Goal: Navigation & Orientation: Find specific page/section

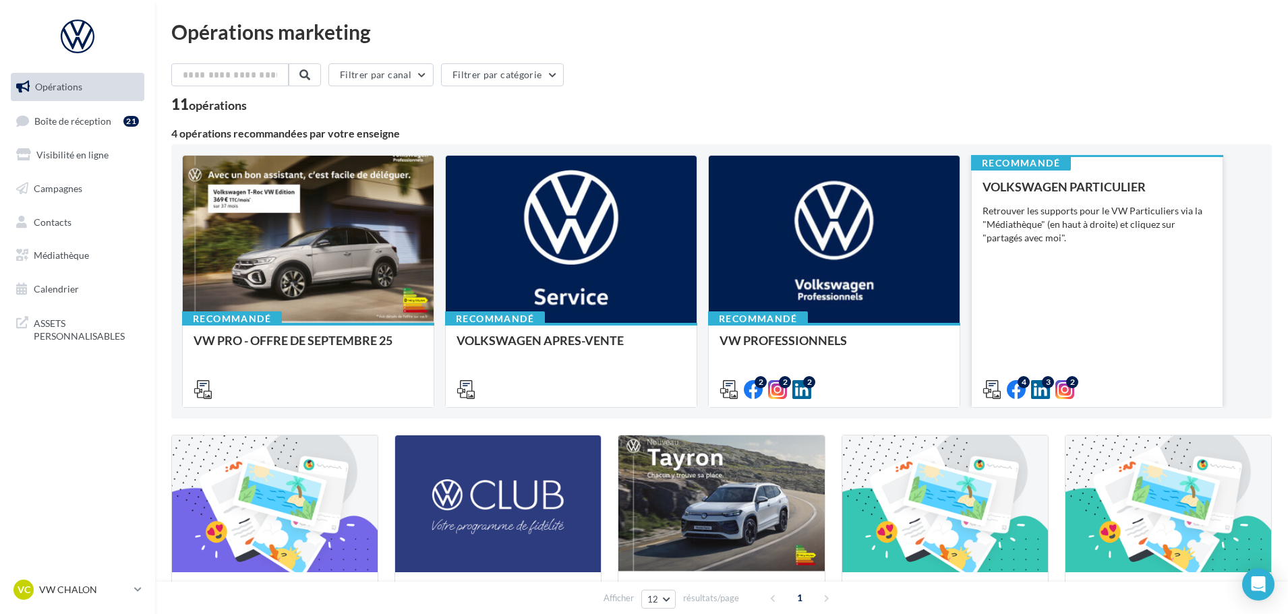
click at [1031, 293] on div "VOLKSWAGEN PARTICULIER Retrouver les supports pour le VW Particuliers via la "M…" at bounding box center [1097, 287] width 229 height 215
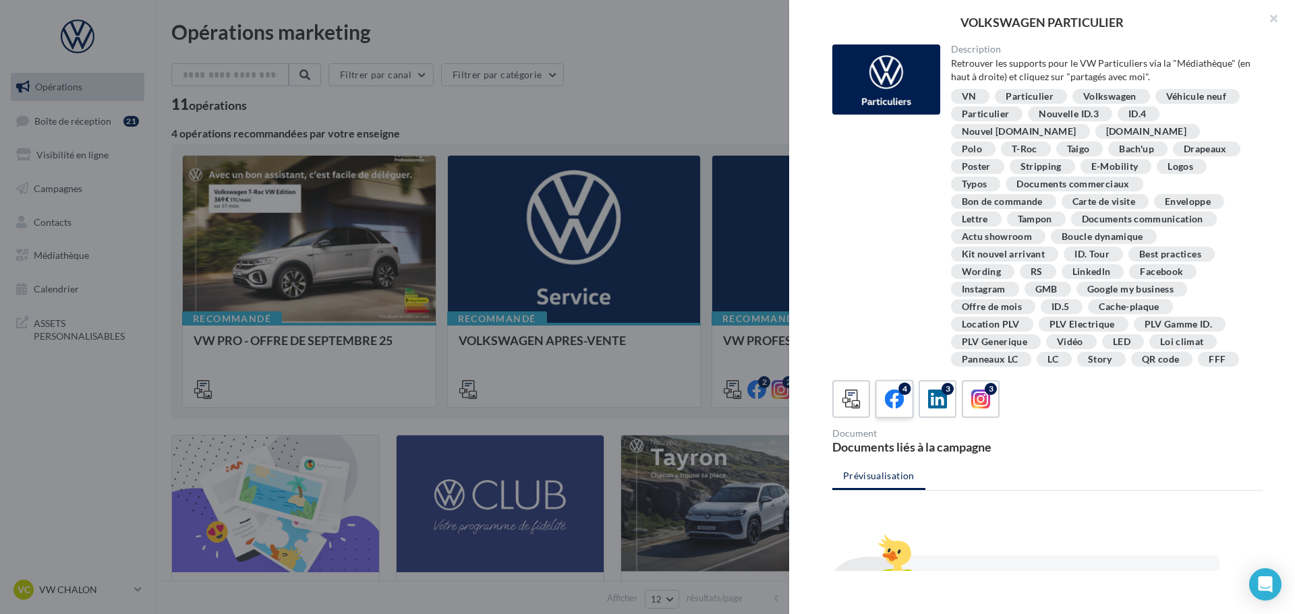
click at [906, 395] on div "4" at bounding box center [904, 389] width 12 height 12
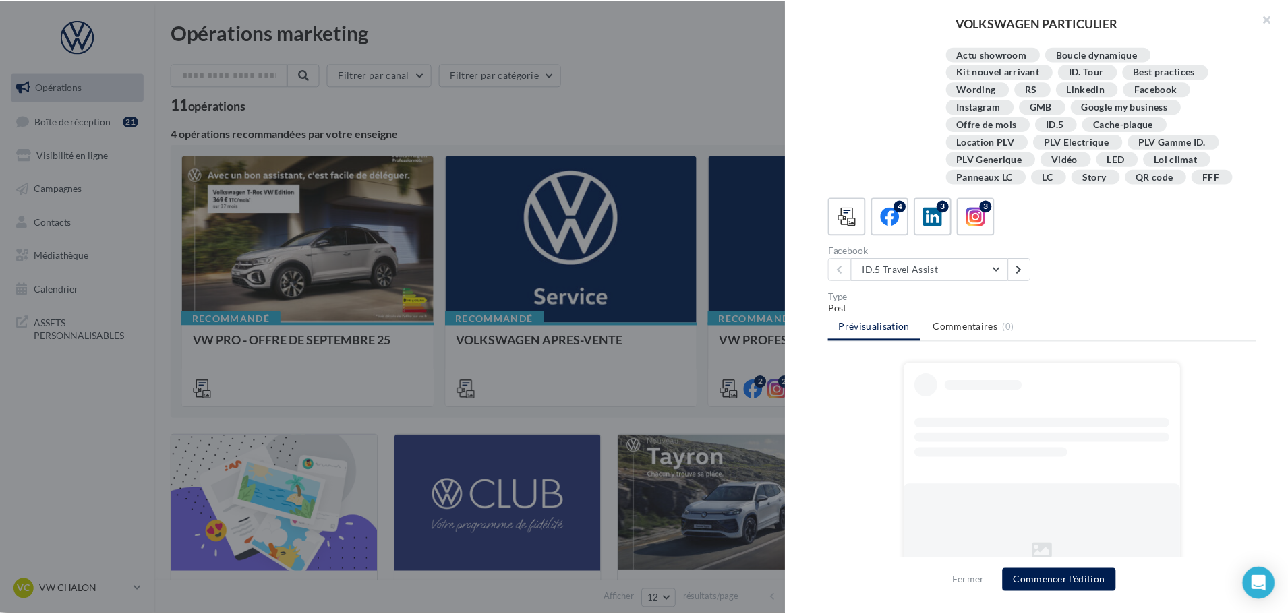
scroll to position [202, 0]
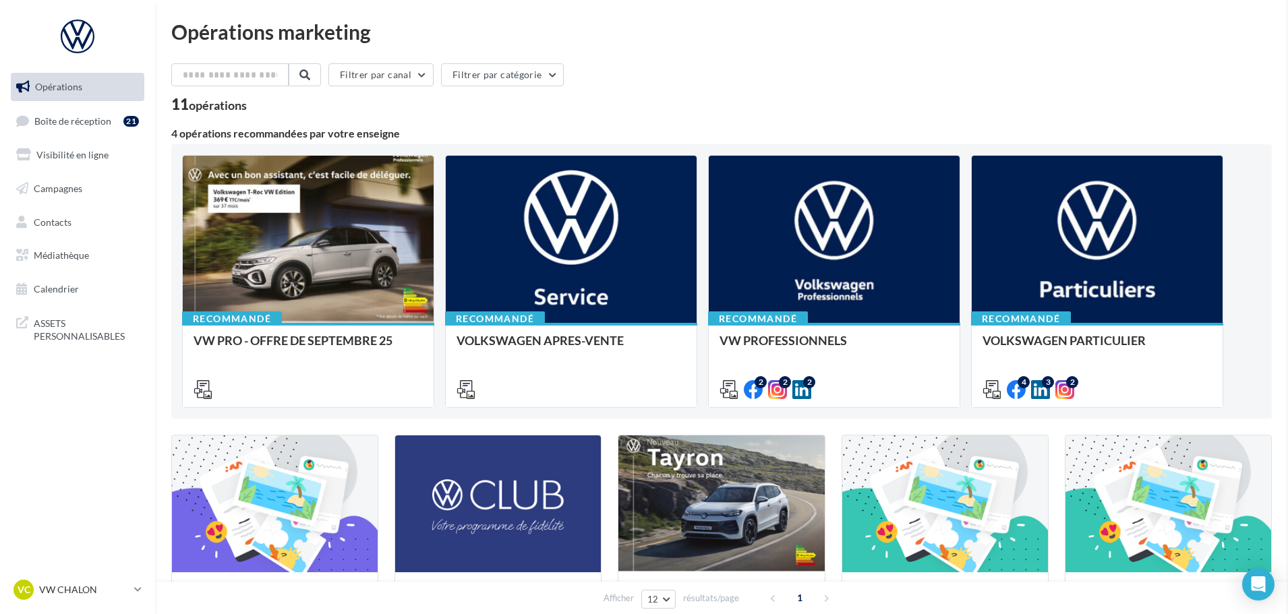
click at [73, 258] on span "Médiathèque" at bounding box center [61, 255] width 55 height 11
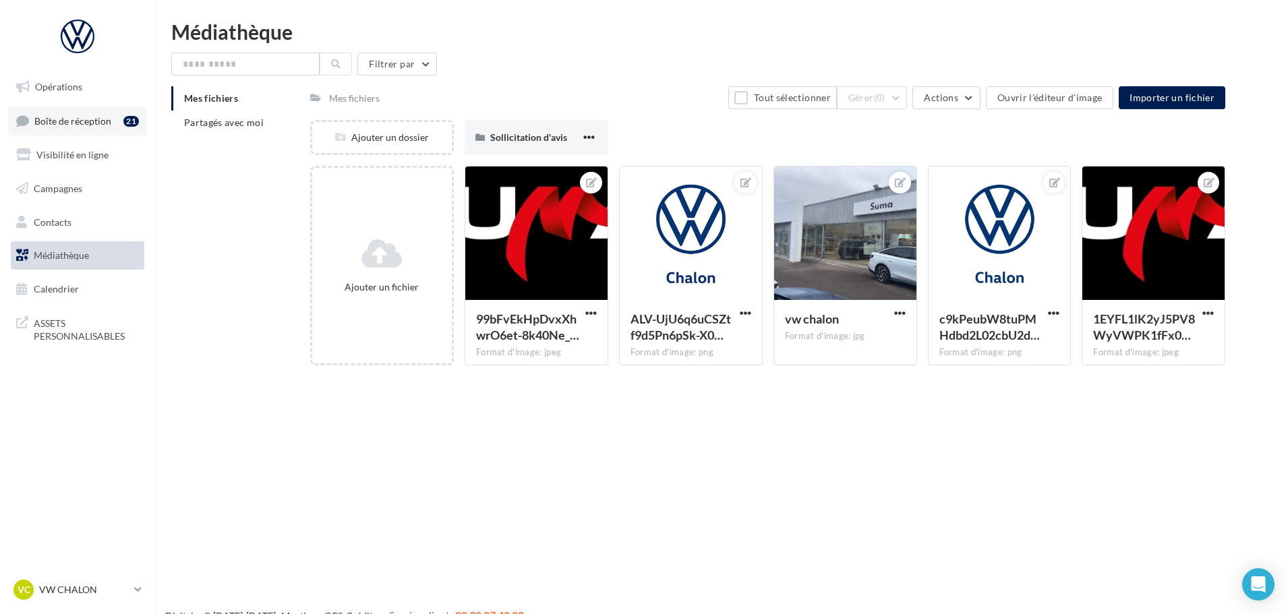
click at [76, 116] on span "Boîte de réception" at bounding box center [72, 120] width 77 height 11
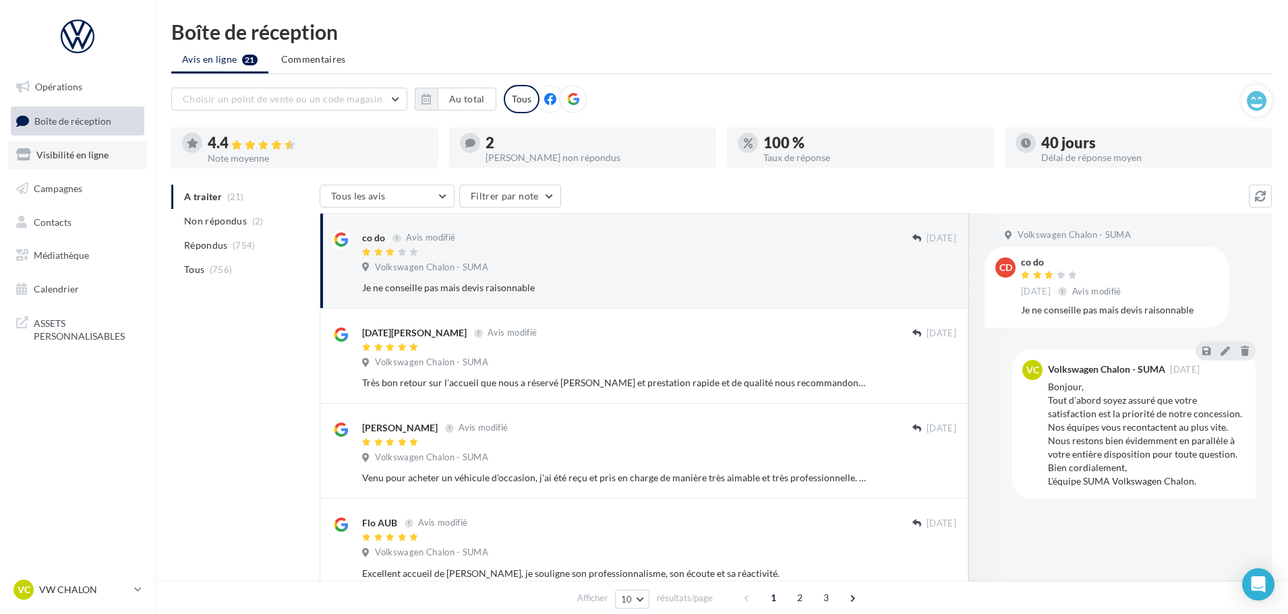
click at [63, 149] on span "Visibilité en ligne" at bounding box center [72, 154] width 72 height 11
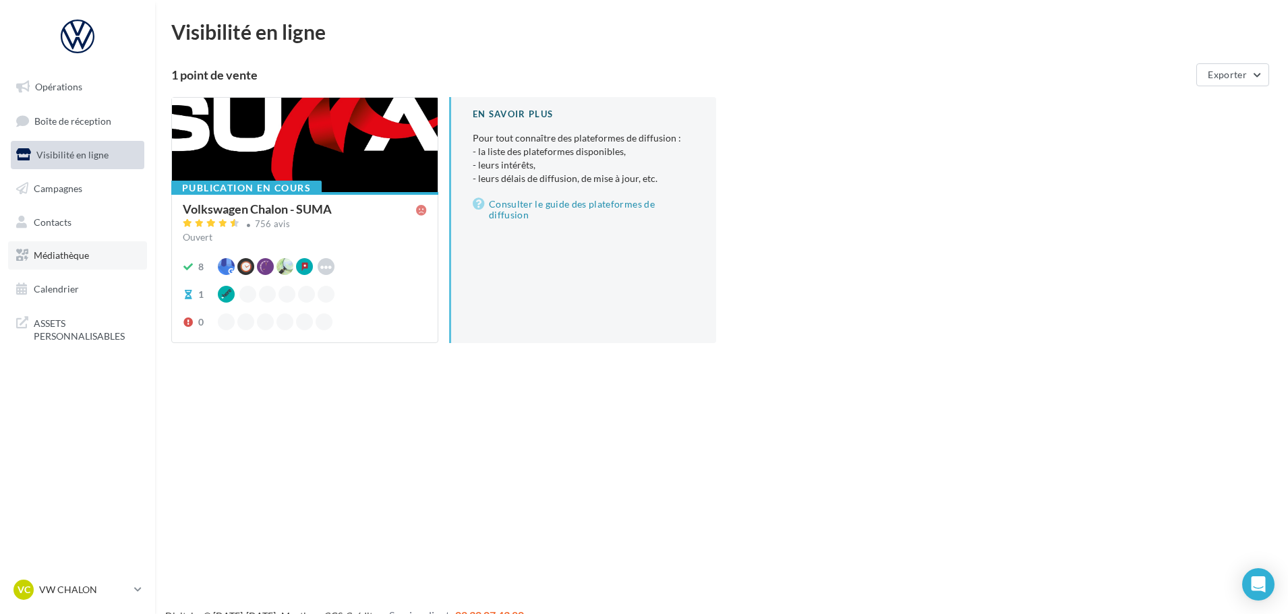
click at [67, 266] on link "Médiathèque" at bounding box center [77, 255] width 139 height 28
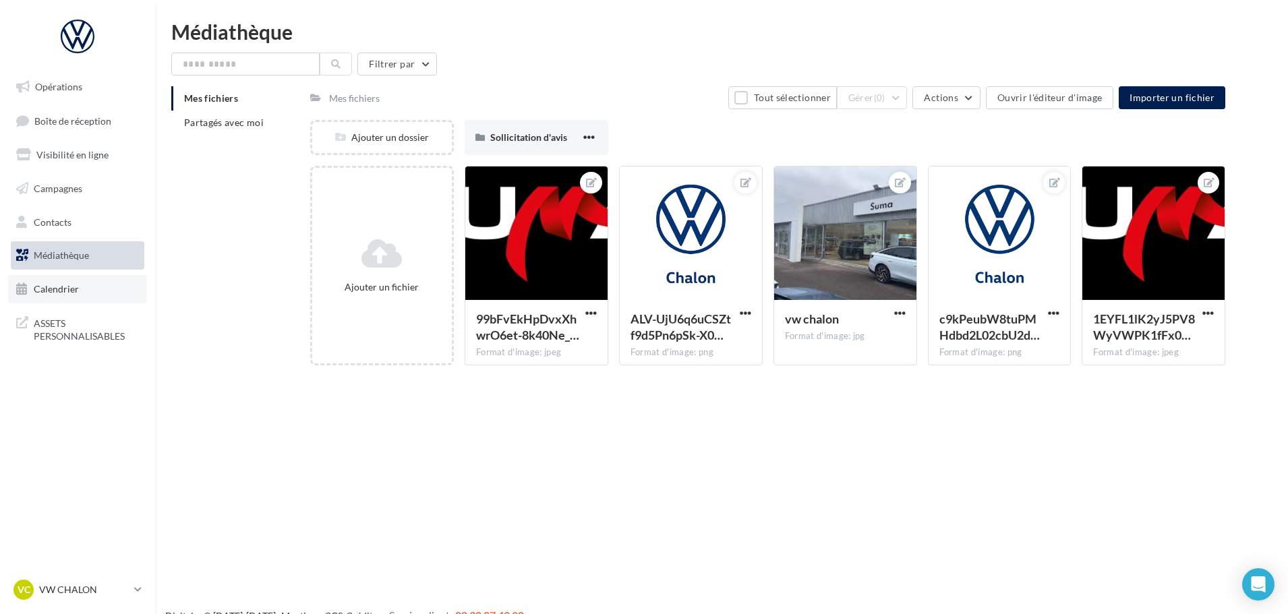
click at [55, 287] on span "Calendrier" at bounding box center [56, 288] width 45 height 11
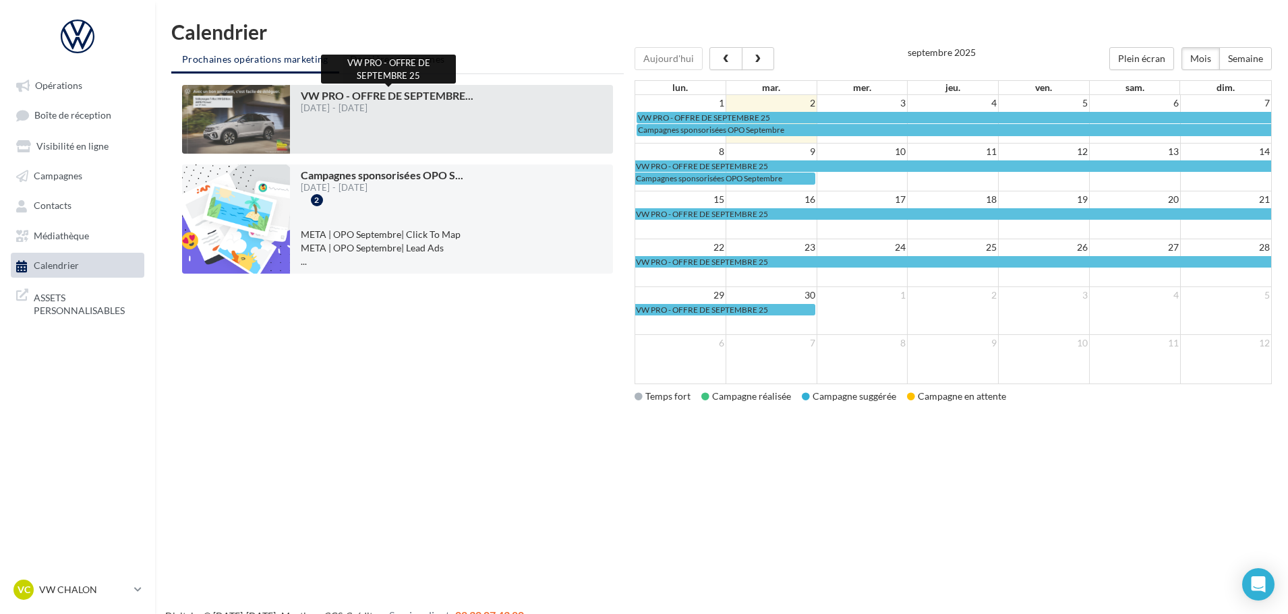
click at [349, 106] on div "[DATE] - [DATE]" at bounding box center [387, 108] width 173 height 9
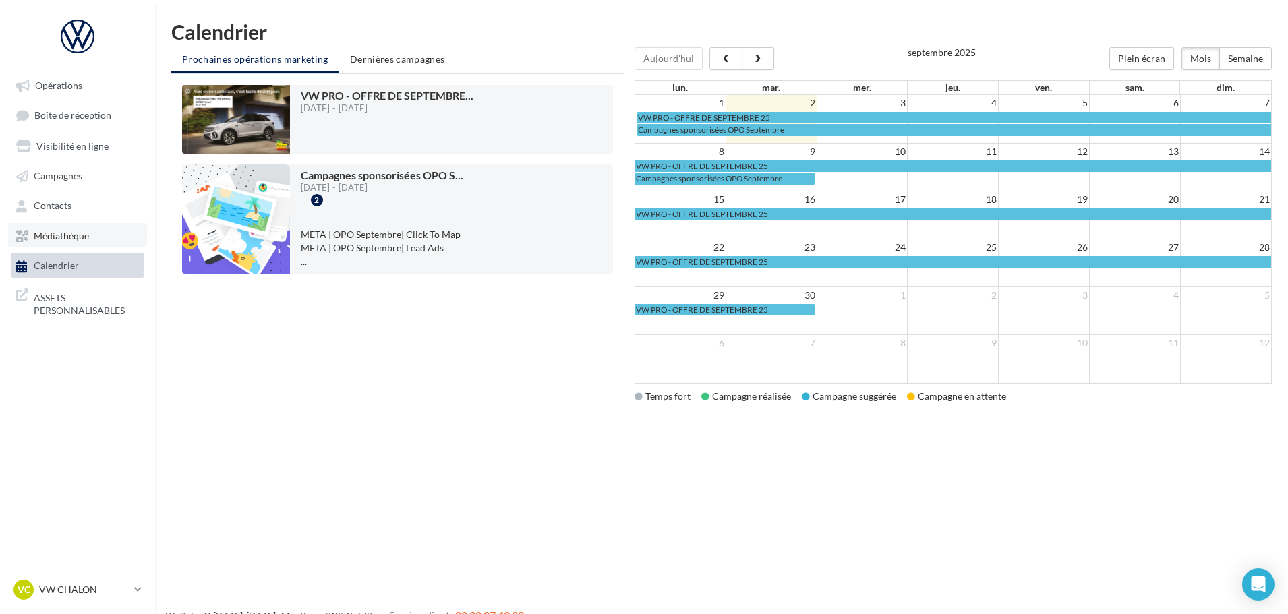
click at [57, 235] on span "Médiathèque" at bounding box center [61, 235] width 55 height 11
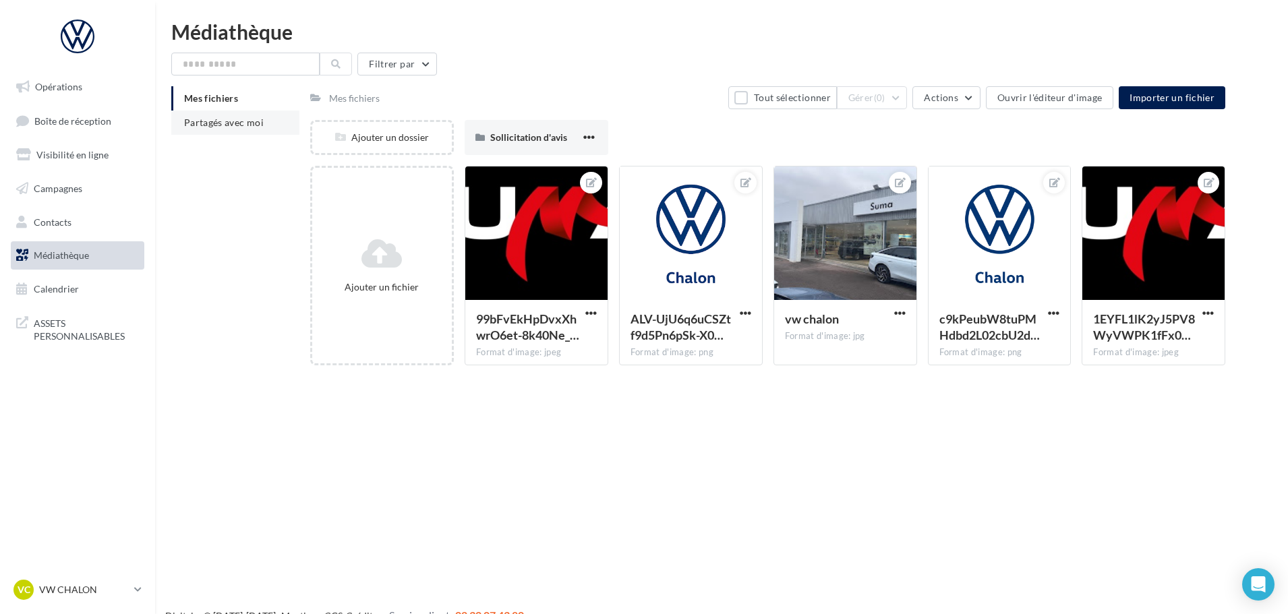
click at [233, 125] on span "Partagés avec moi" at bounding box center [224, 122] width 80 height 11
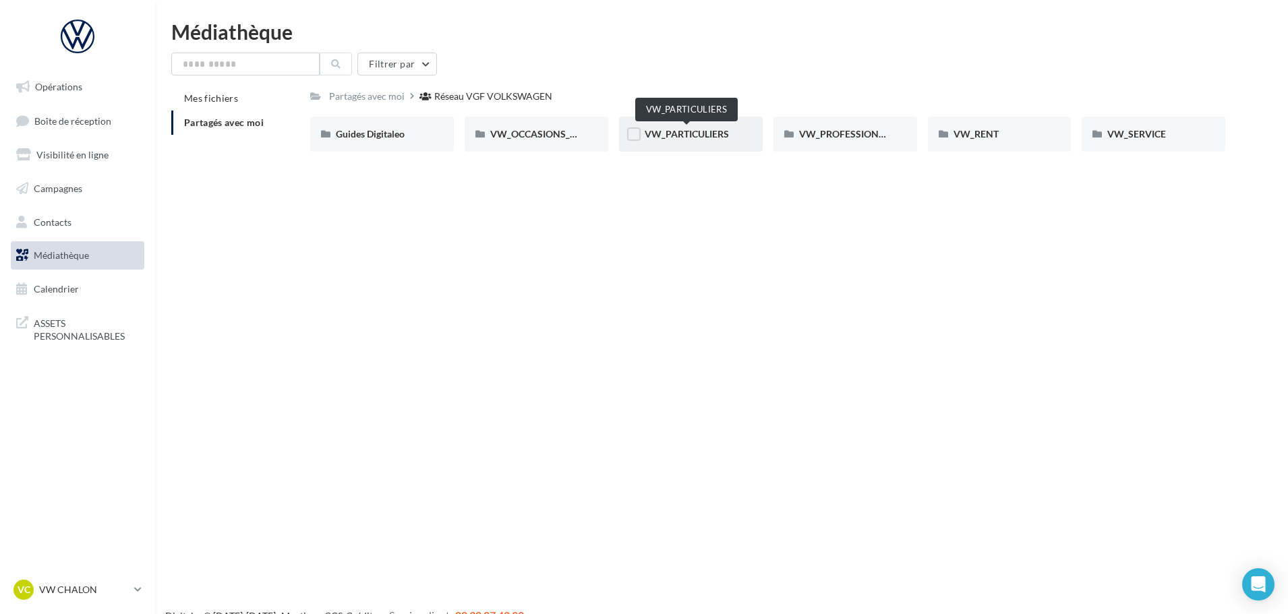
click at [718, 130] on span "VW_PARTICULIERS" at bounding box center [687, 133] width 84 height 11
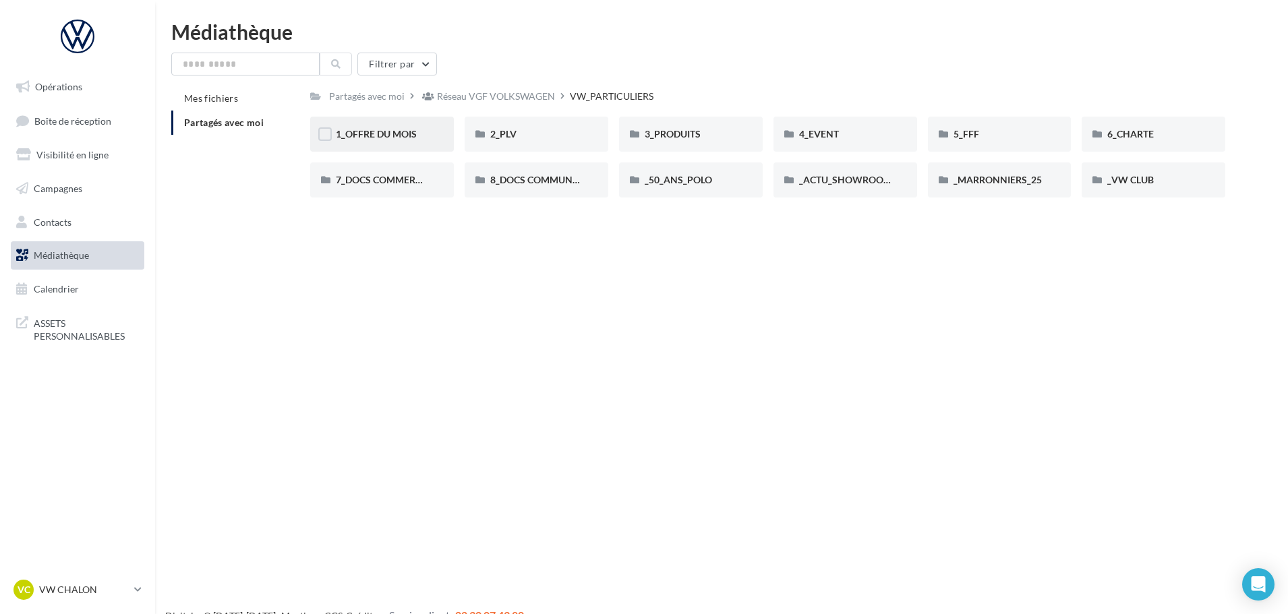
click at [421, 138] on div "1_OFFRE DU MOIS" at bounding box center [382, 133] width 92 height 13
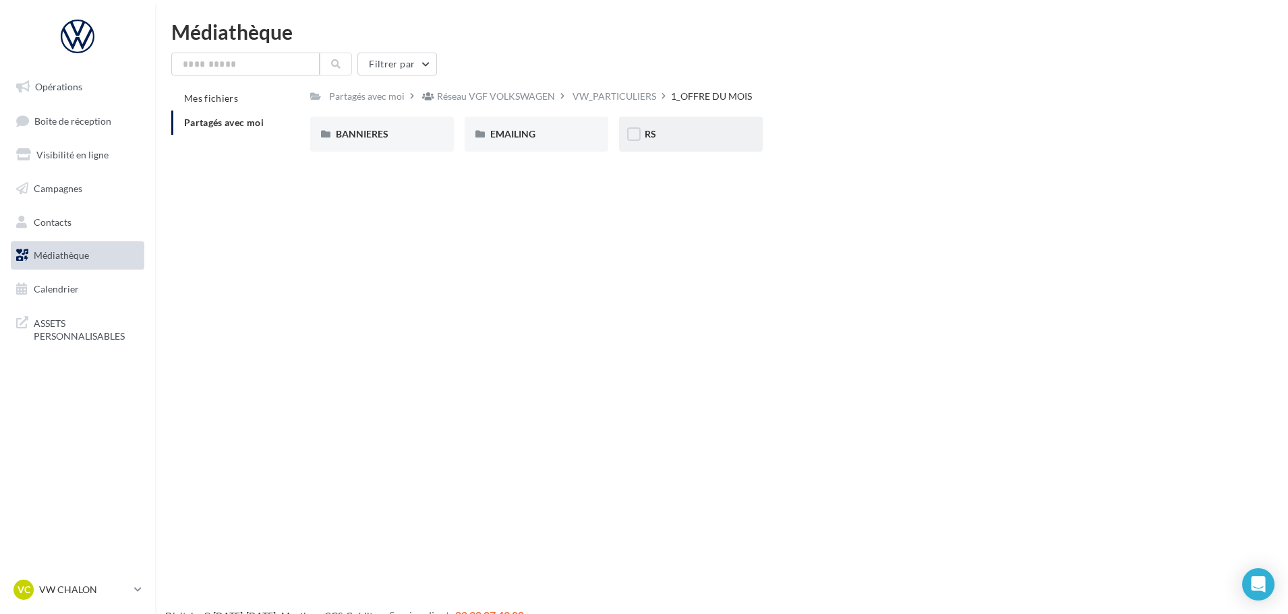
click at [665, 139] on div "RS" at bounding box center [691, 133] width 92 height 13
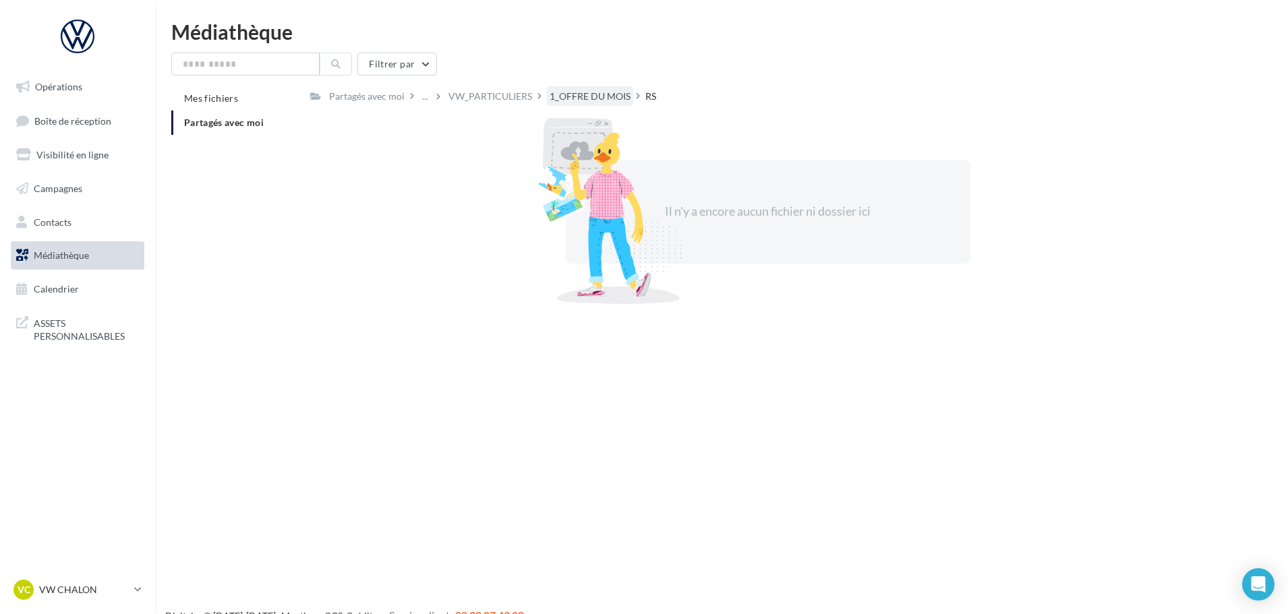
click at [609, 101] on div "1_OFFRE DU MOIS" at bounding box center [590, 96] width 81 height 13
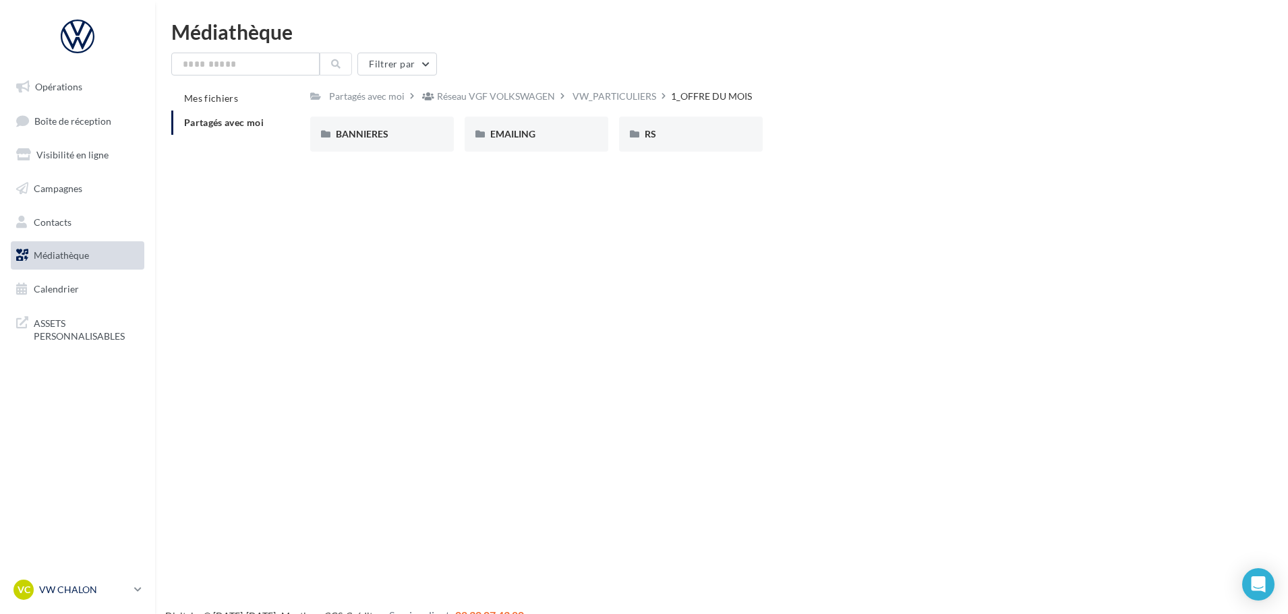
click at [78, 589] on p "VW CHALON" at bounding box center [84, 589] width 90 height 13
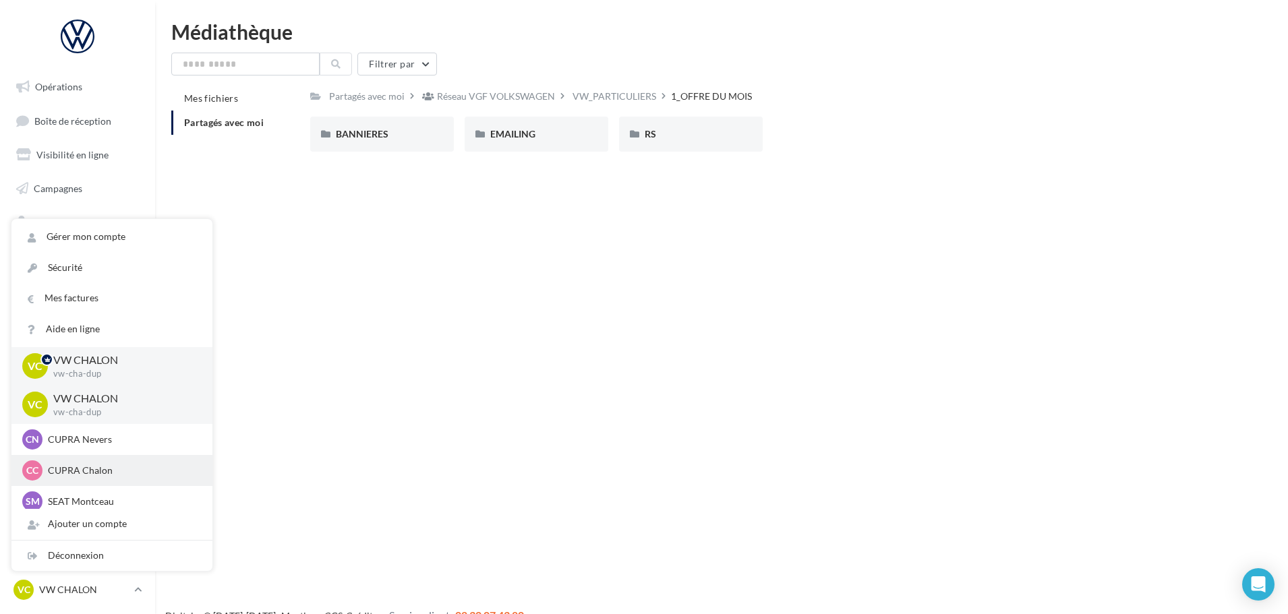
click at [92, 475] on p "CUPRA Chalon" at bounding box center [122, 470] width 148 height 13
